Goal: Information Seeking & Learning: Check status

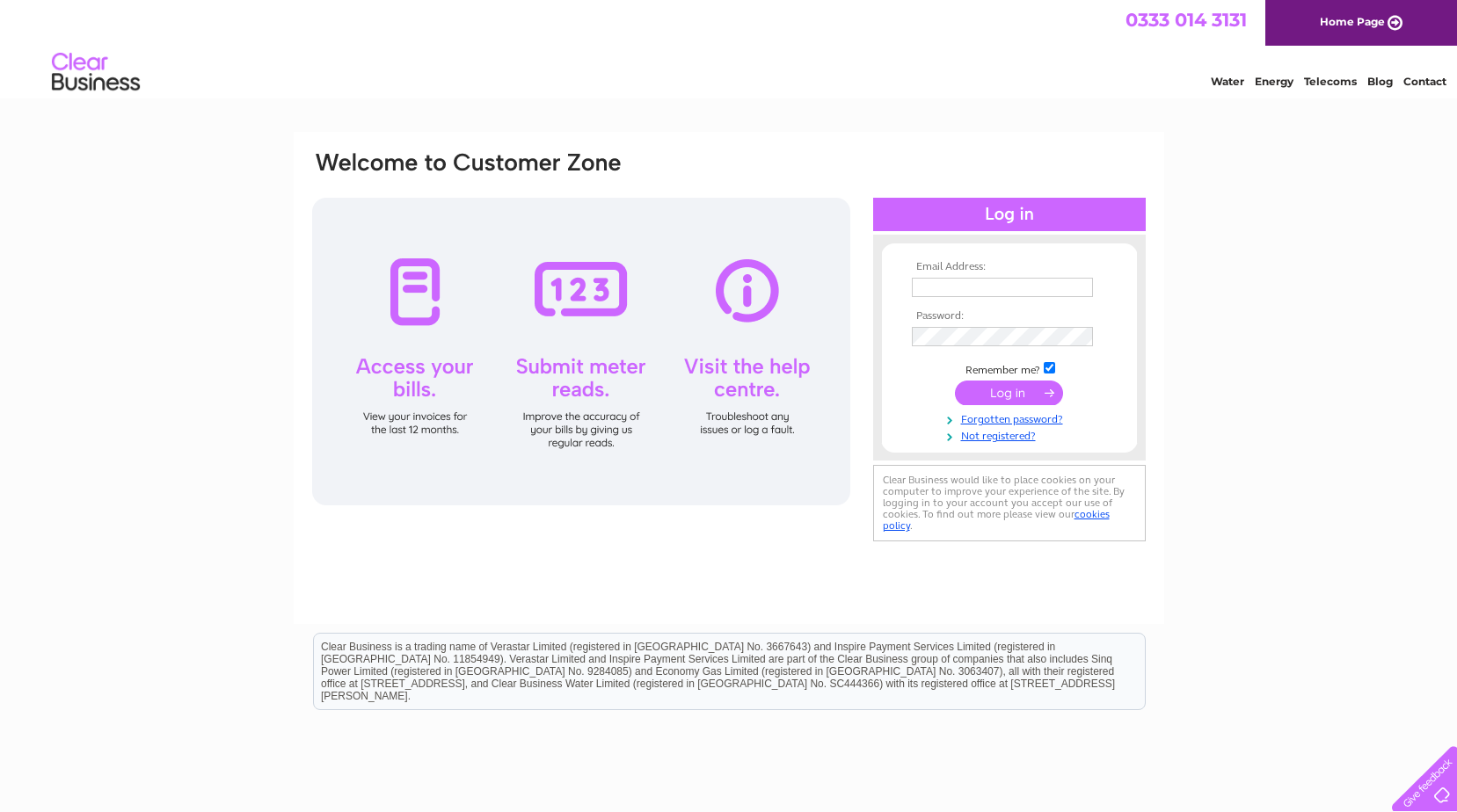
type input "[EMAIL_ADDRESS][DOMAIN_NAME]"
click at [1009, 399] on input "submit" at bounding box center [1009, 393] width 109 height 25
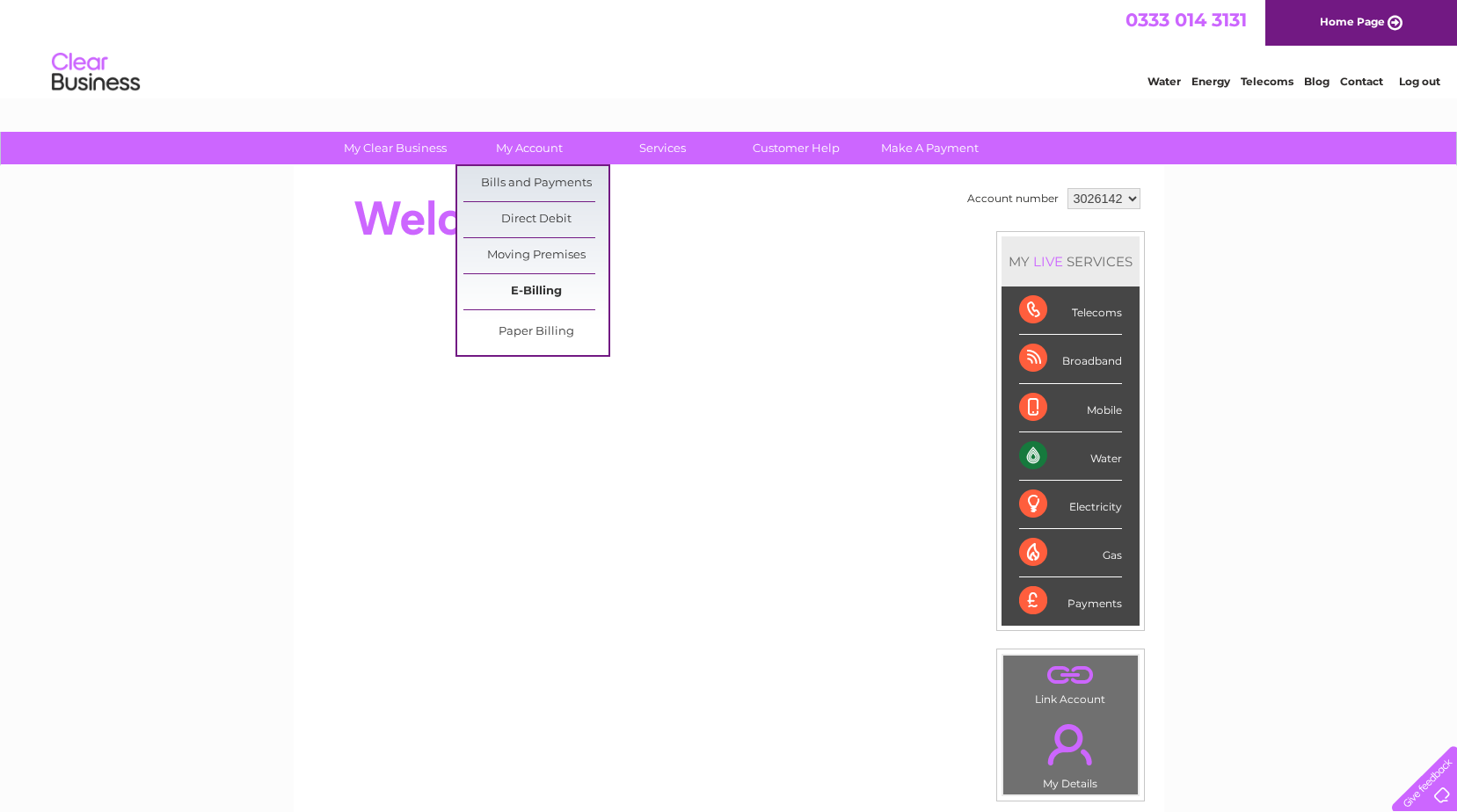
click at [545, 285] on link "E-Billing" at bounding box center [535, 292] width 145 height 35
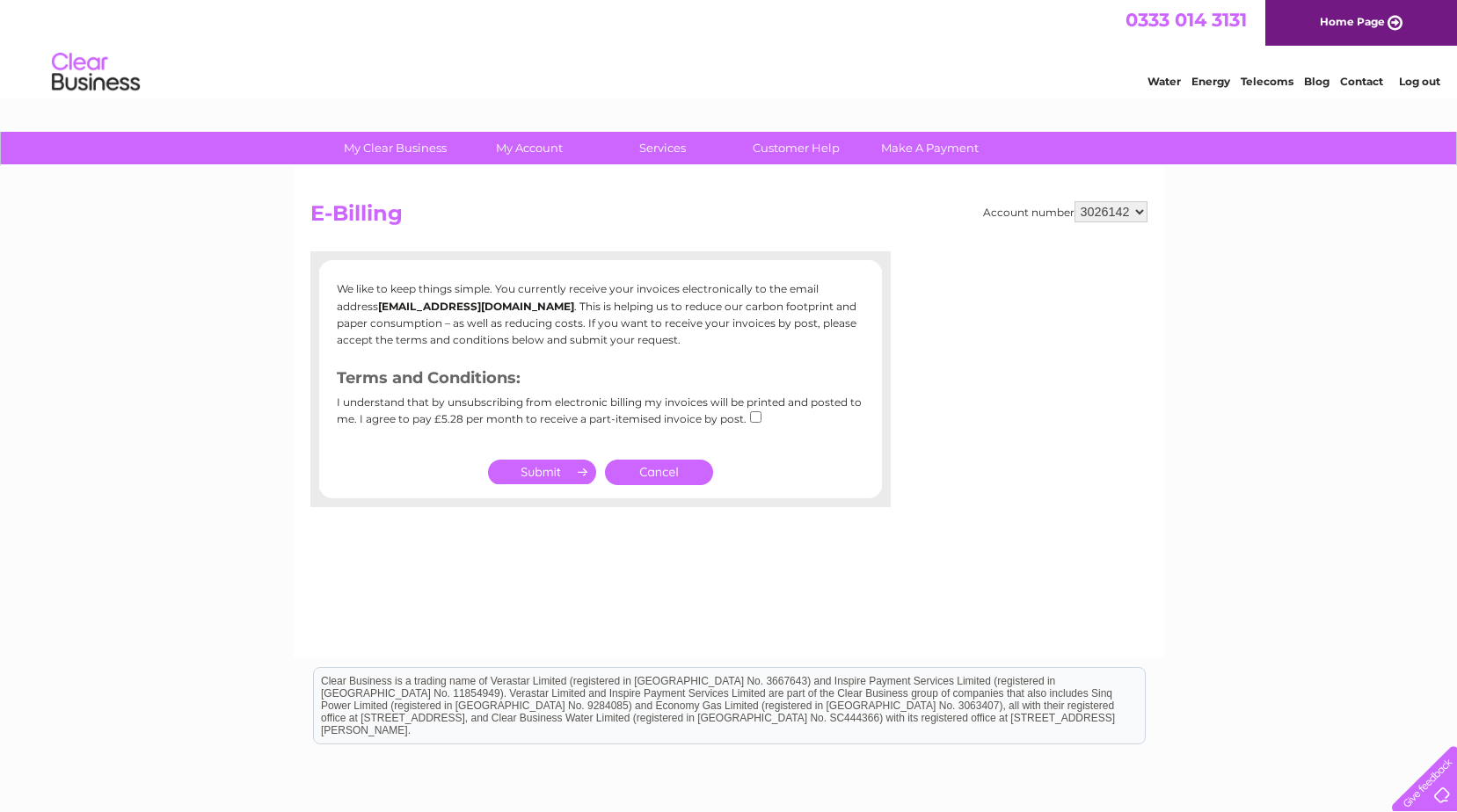
click at [651, 469] on link "Cancel" at bounding box center [659, 471] width 109 height 25
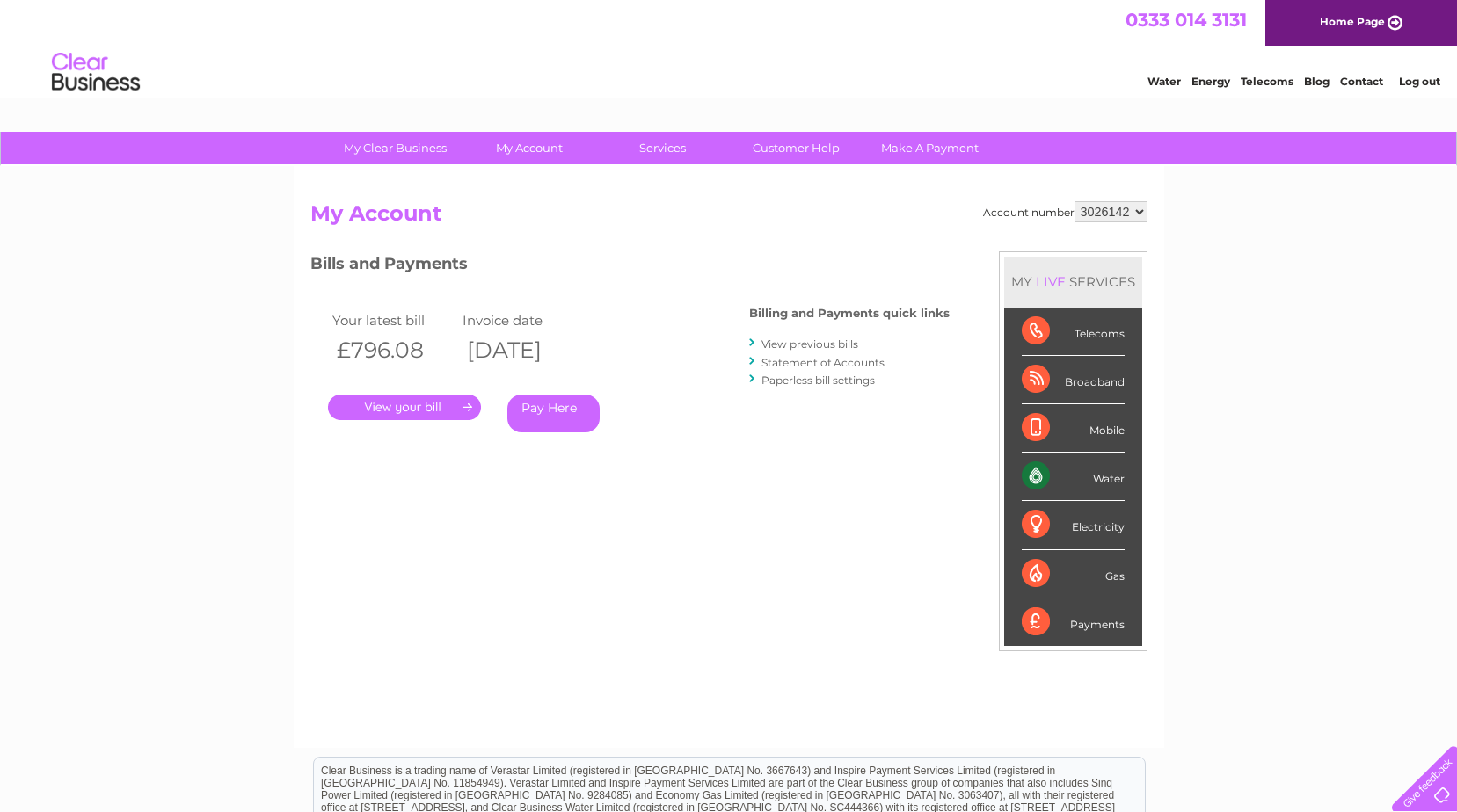
click at [436, 405] on link "." at bounding box center [404, 406] width 153 height 25
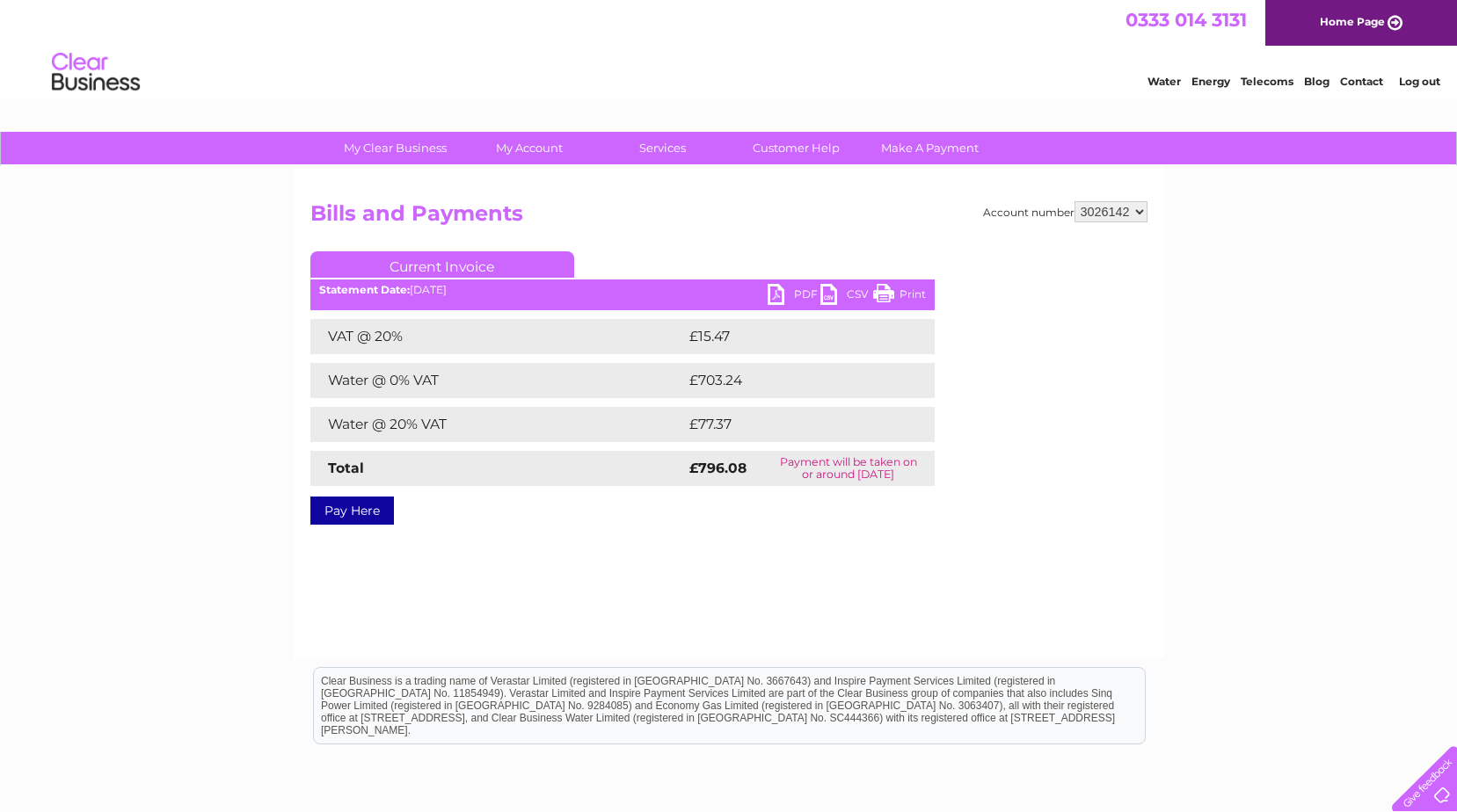
click at [771, 297] on link "PDF" at bounding box center [793, 296] width 53 height 25
click at [625, 212] on h2 "Bills and Payments" at bounding box center [728, 218] width 837 height 33
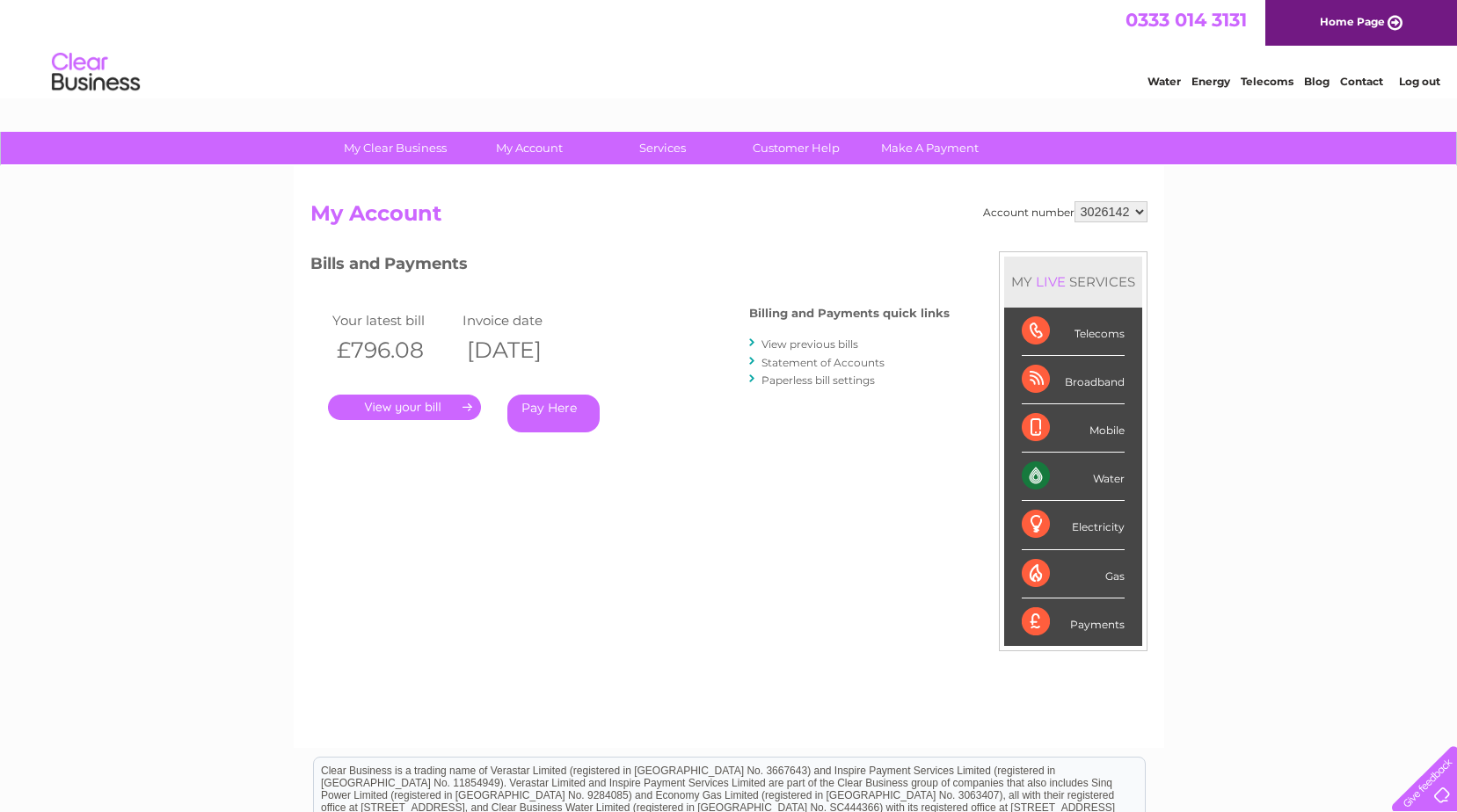
click at [808, 342] on link "View previous bills" at bounding box center [809, 344] width 97 height 13
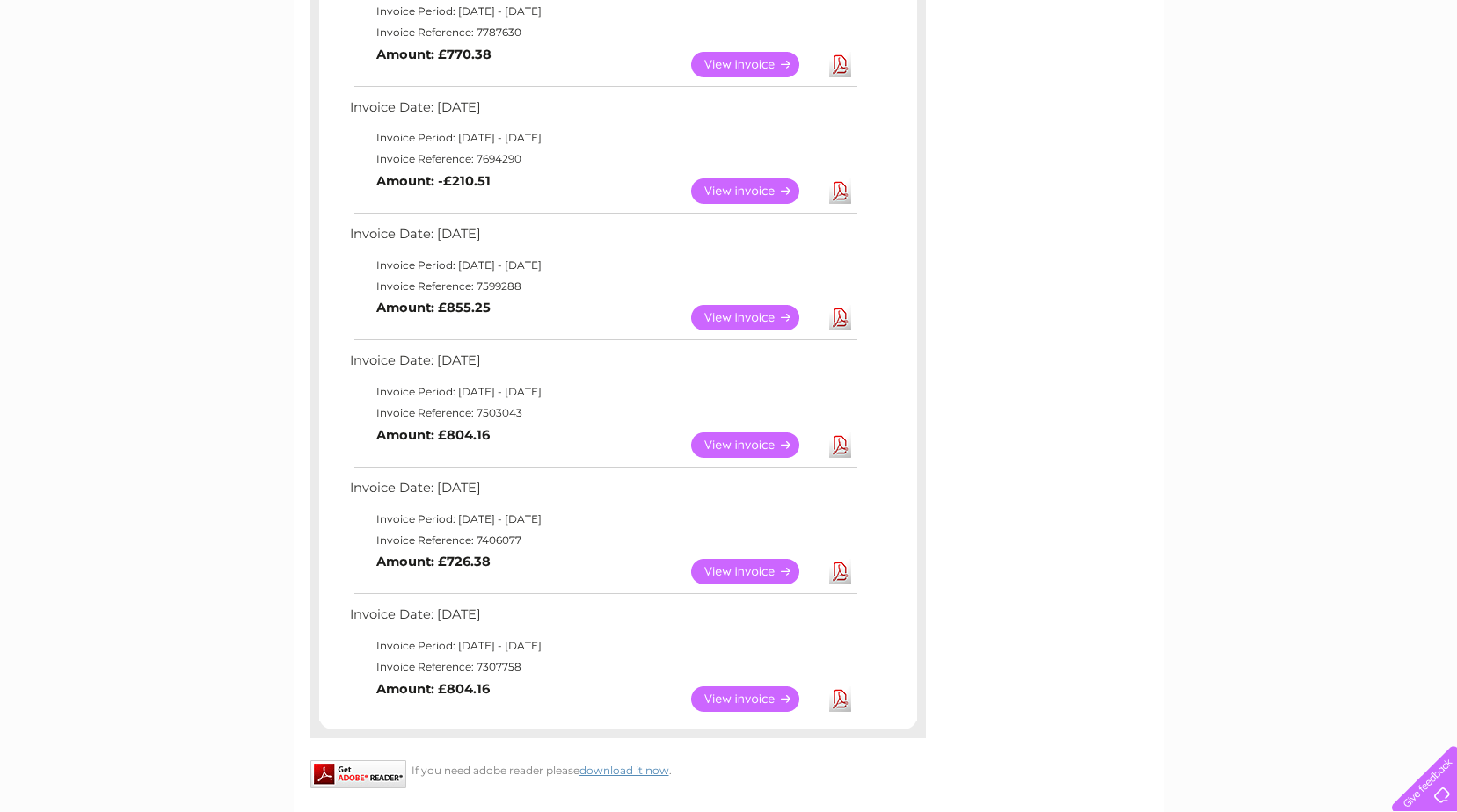
scroll to position [175, 0]
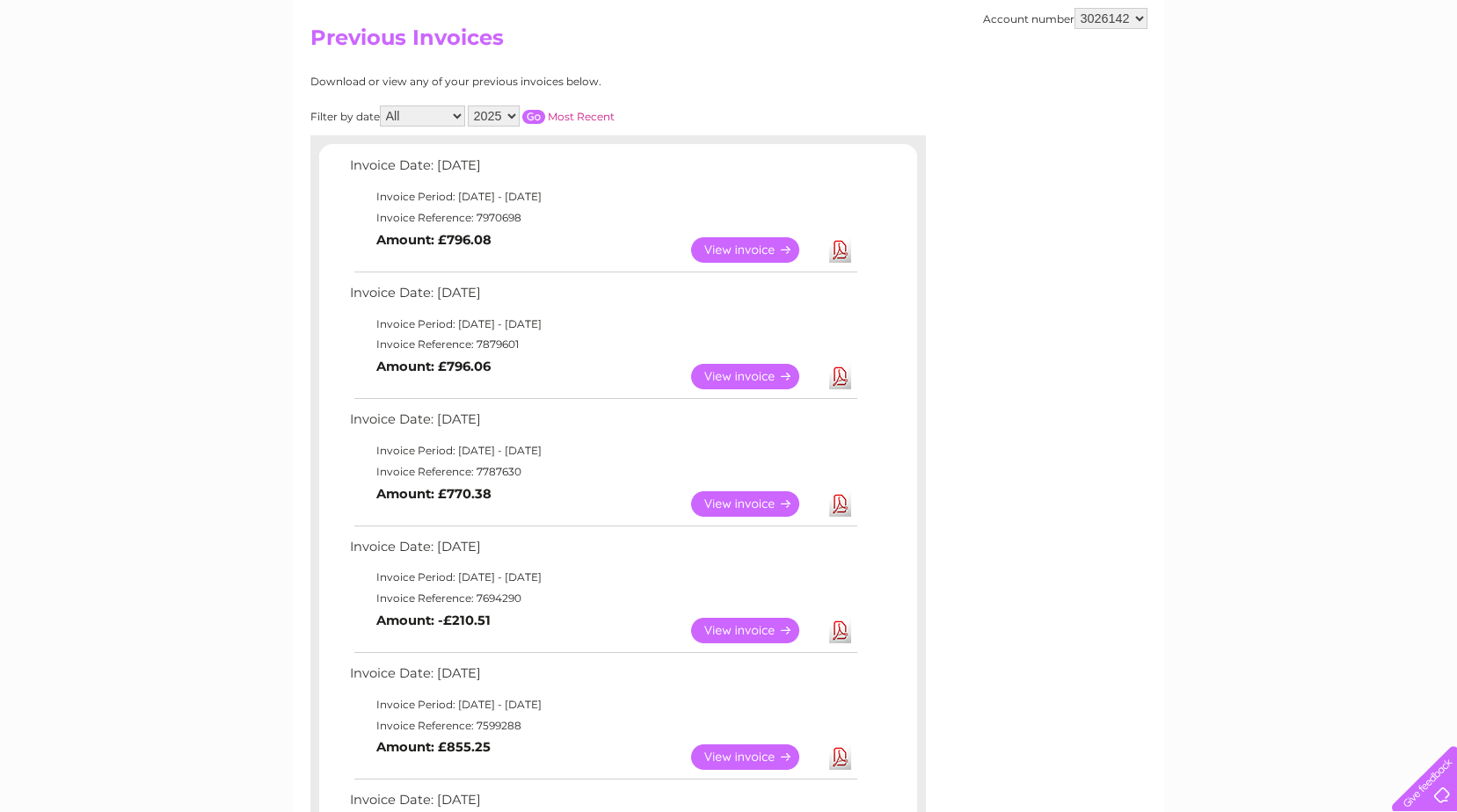
click at [511, 122] on select "2025 2024 2023 2022" at bounding box center [494, 116] width 52 height 21
select select "2024"
click at [470, 106] on select "2025 2024 2023 2022" at bounding box center [494, 116] width 52 height 21
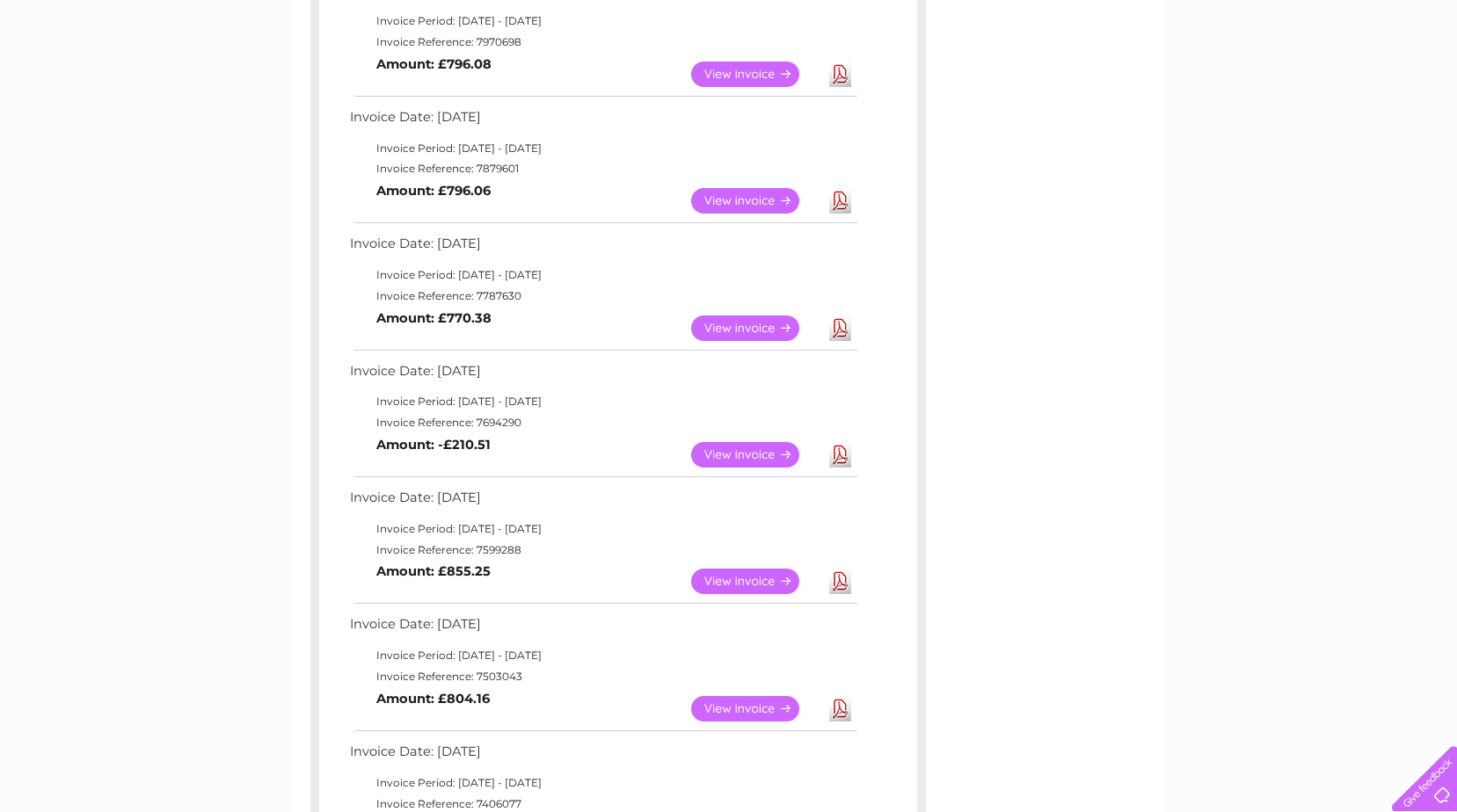
scroll to position [0, 0]
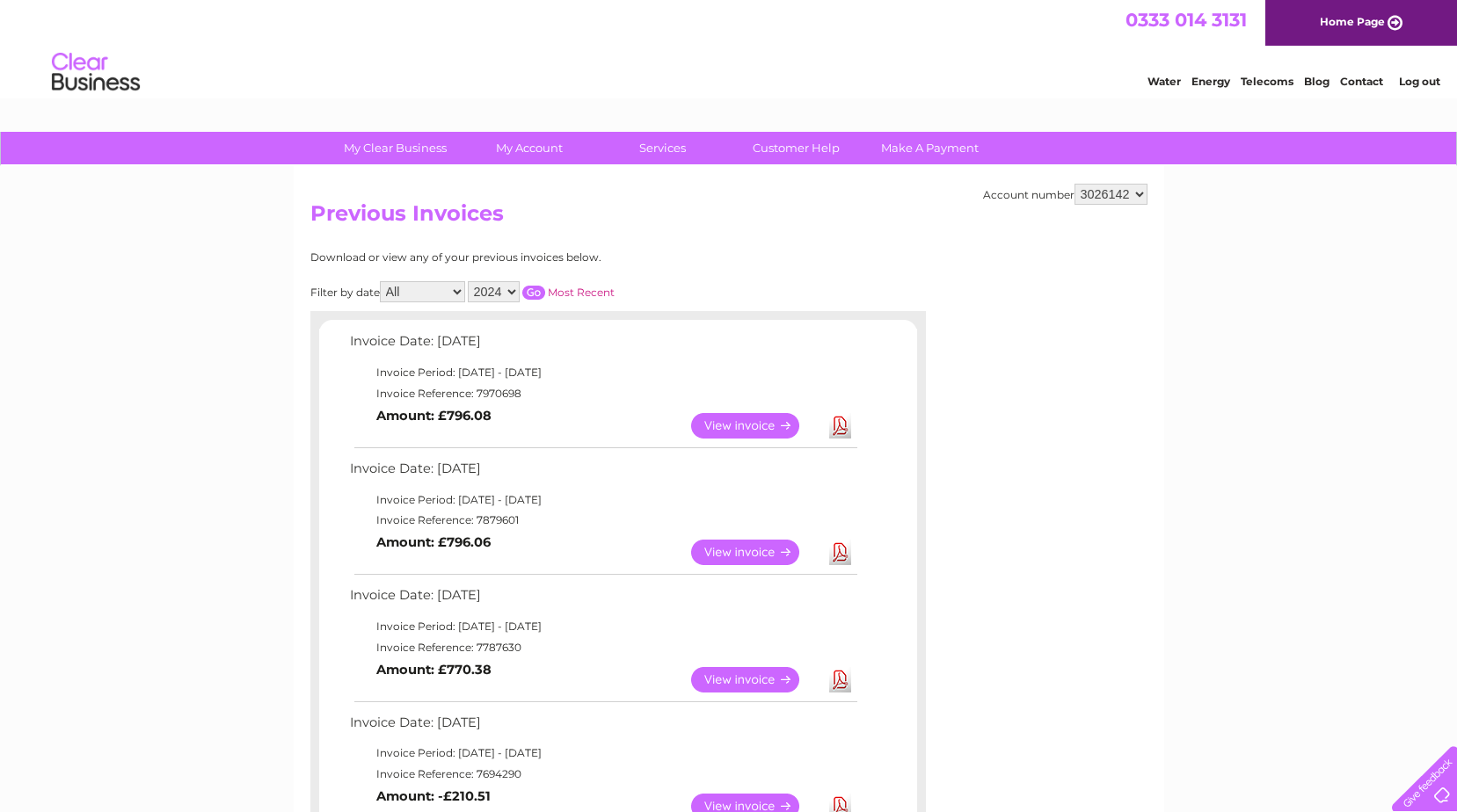
click at [536, 291] on input "button" at bounding box center [534, 292] width 23 height 14
